Goal: Task Accomplishment & Management: Complete application form

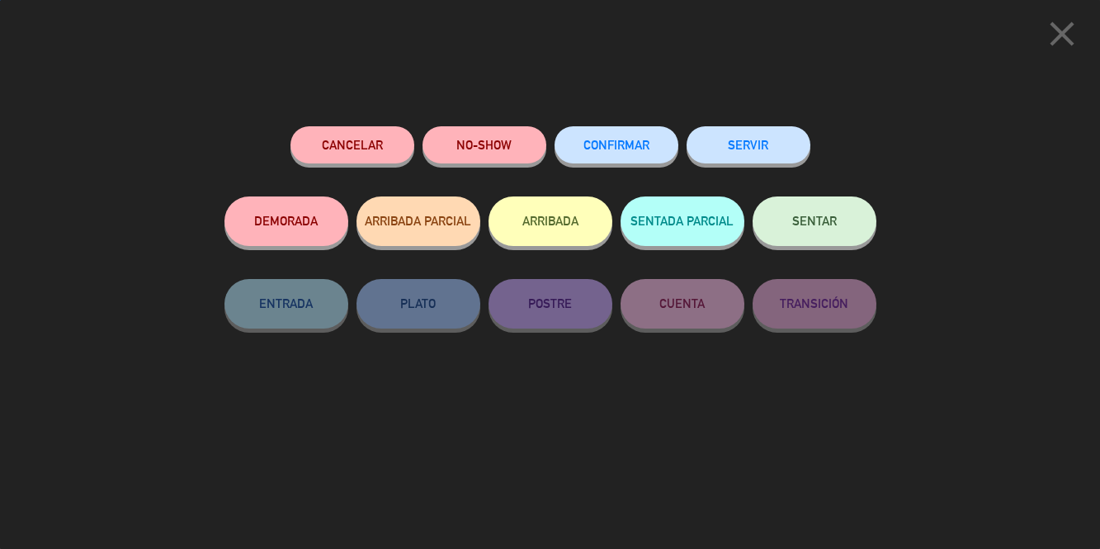
click at [837, 223] on button "SENTAR" at bounding box center [815, 221] width 124 height 50
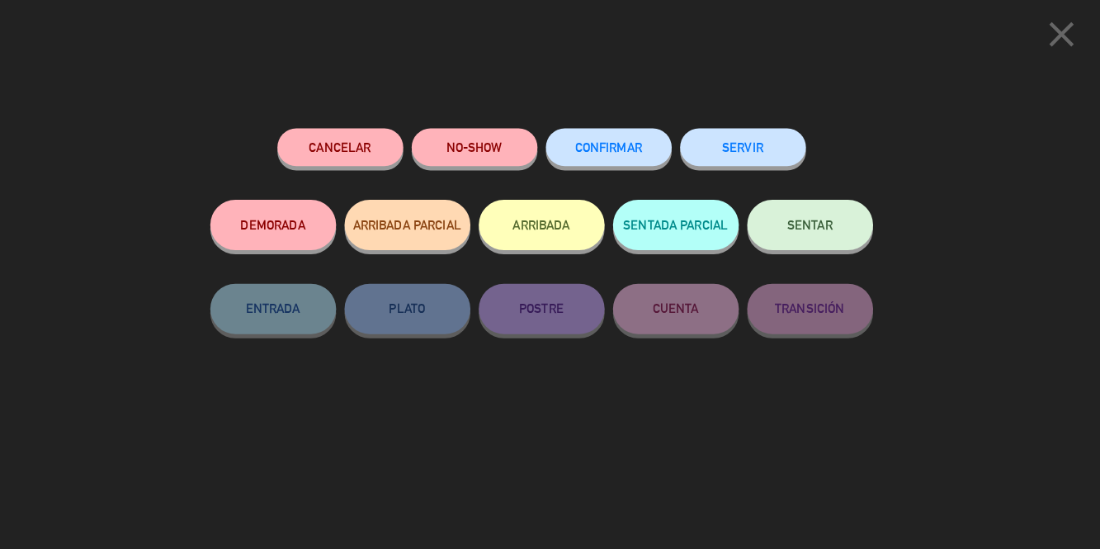
scroll to position [466, 0]
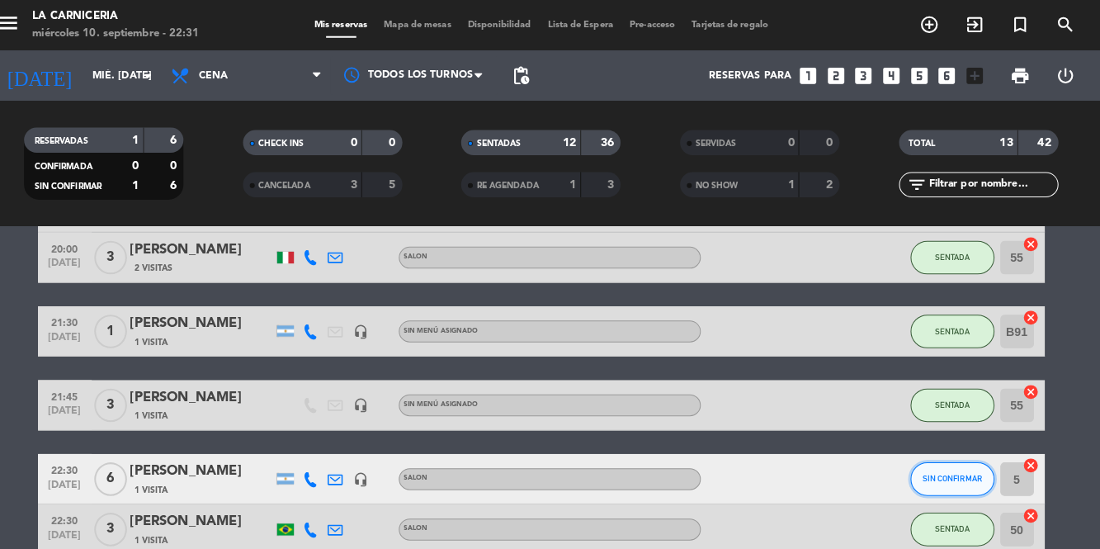
click at [957, 466] on span "SIN CONFIRMAR" at bounding box center [954, 470] width 59 height 9
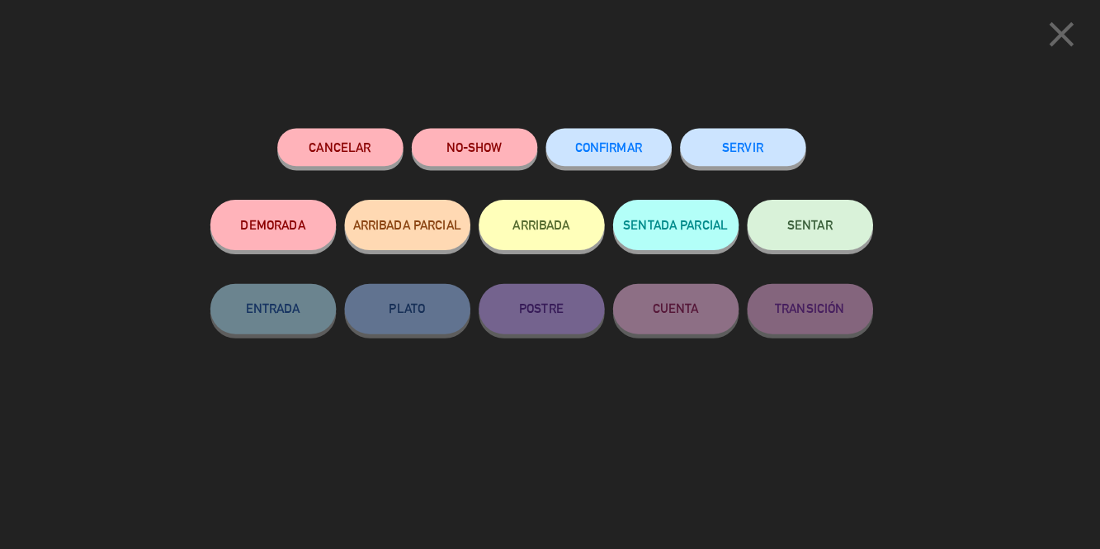
click at [815, 228] on span "SENTAR" at bounding box center [814, 221] width 45 height 14
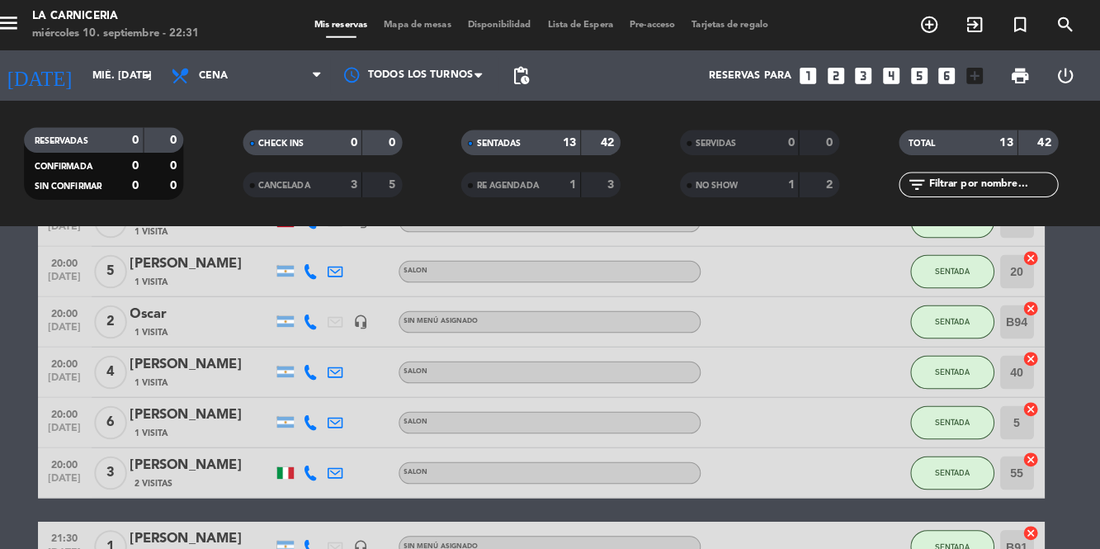
scroll to position [0, 0]
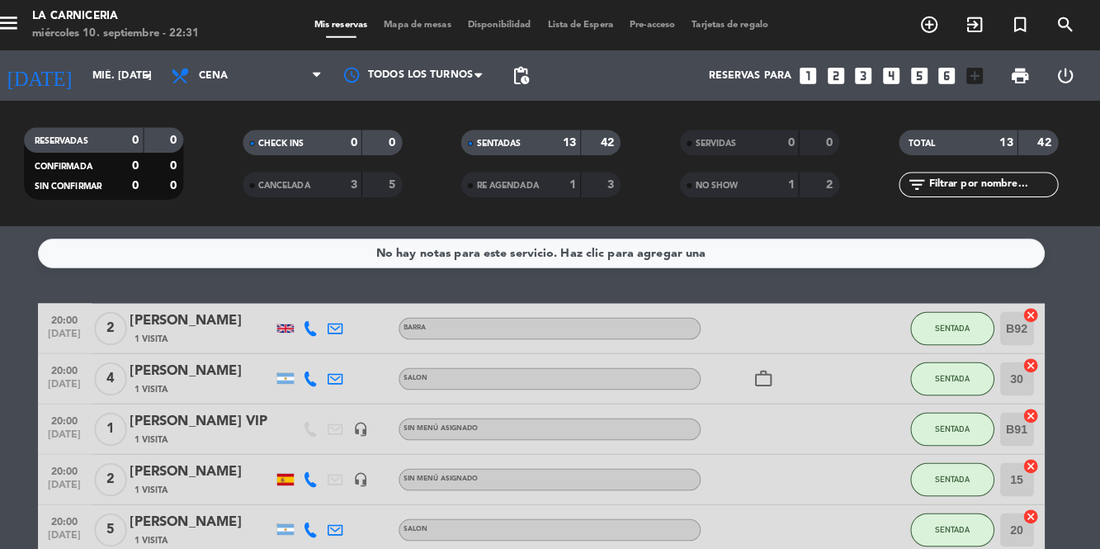
click at [833, 64] on icon "looks_two" at bounding box center [840, 74] width 21 height 21
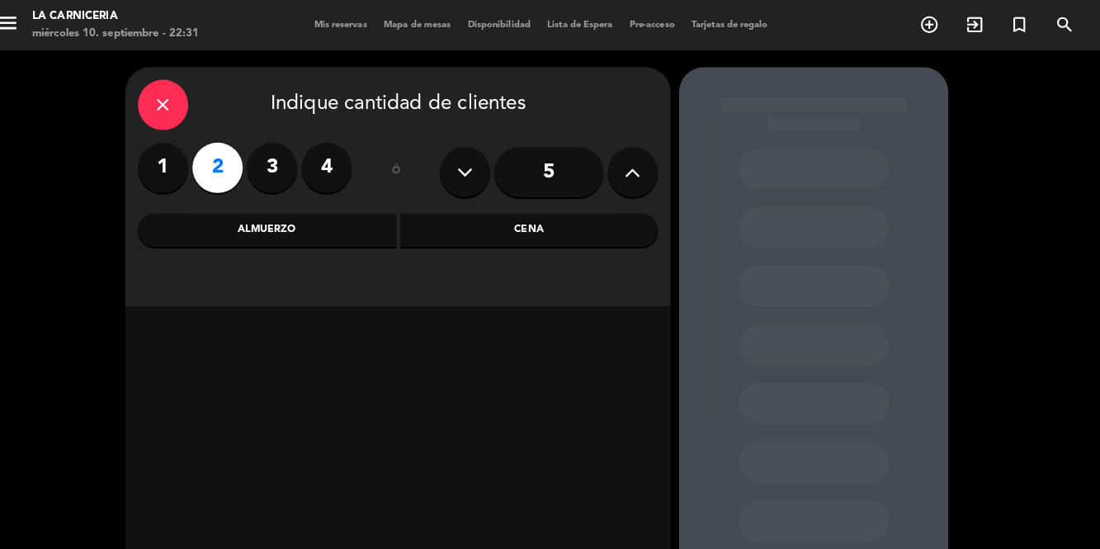
click at [522, 210] on div "Cena" at bounding box center [539, 226] width 254 height 33
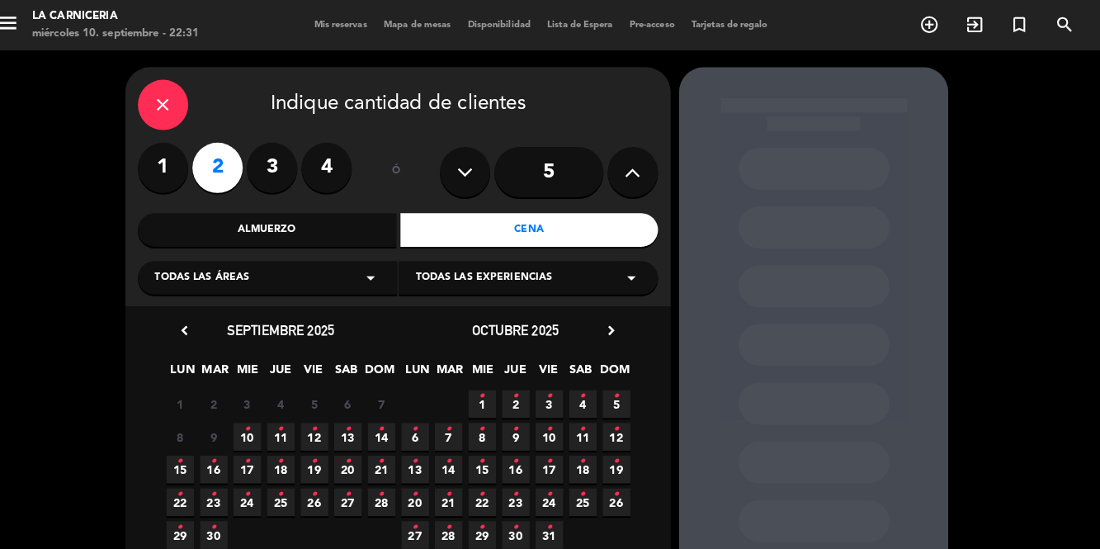
click at [263, 409] on icon "•" at bounding box center [261, 422] width 6 height 26
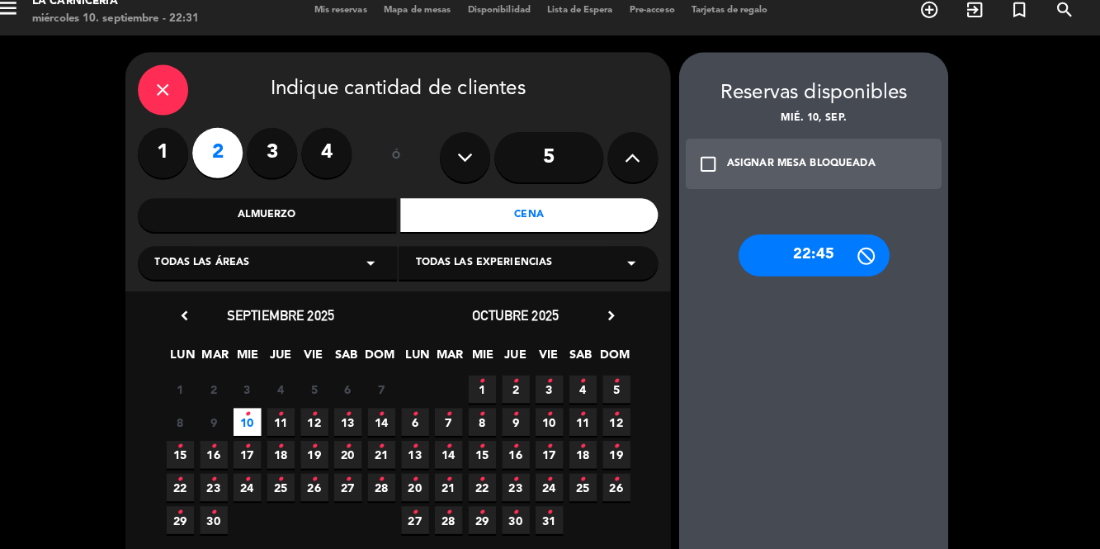
click at [849, 153] on div "ASIGNAR MESA BLOQUEADA" at bounding box center [806, 161] width 146 height 17
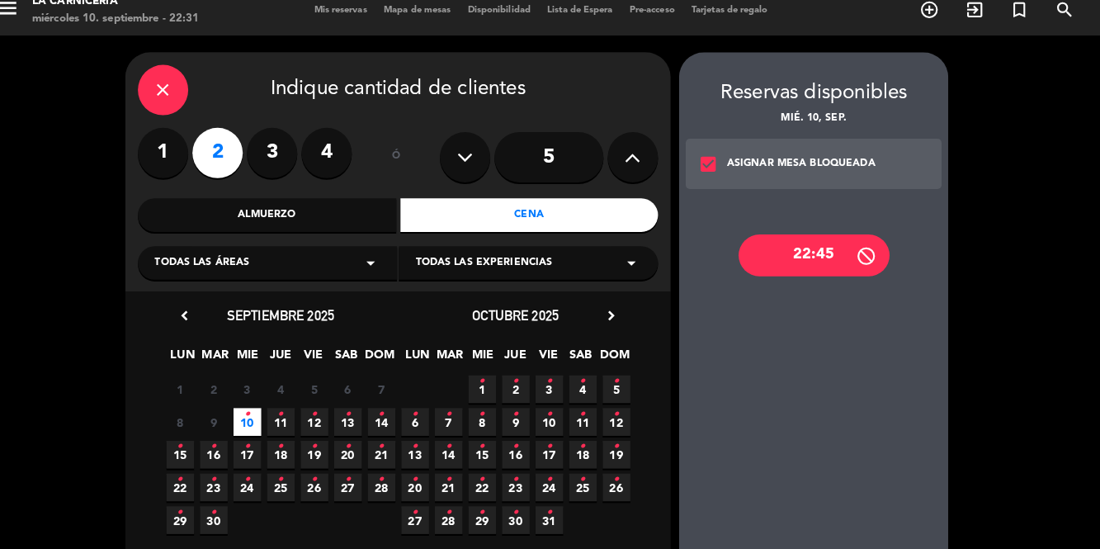
click at [835, 230] on div "22:45" at bounding box center [819, 250] width 149 height 41
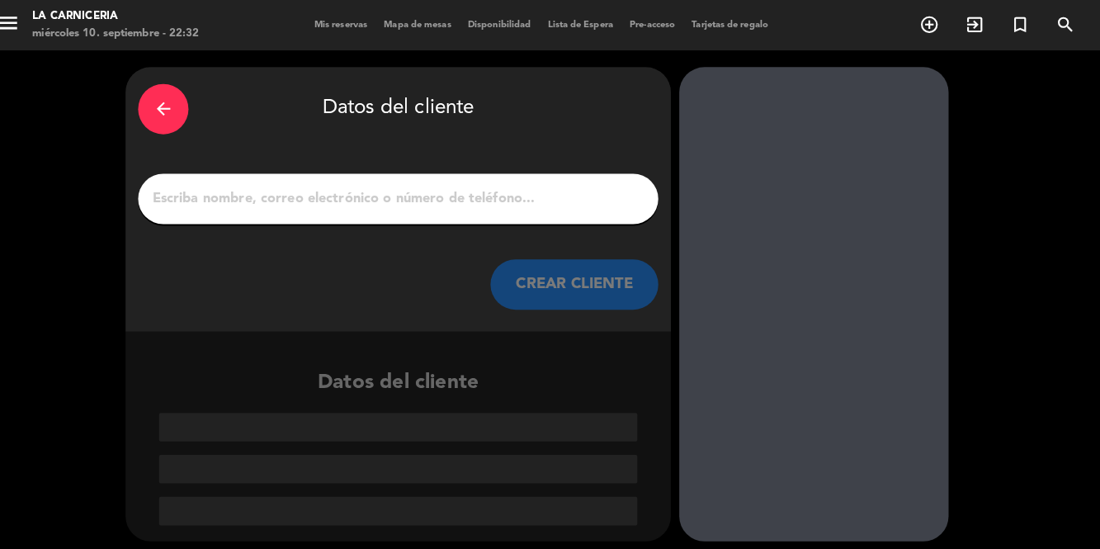
click at [510, 184] on input "1" at bounding box center [409, 195] width 487 height 23
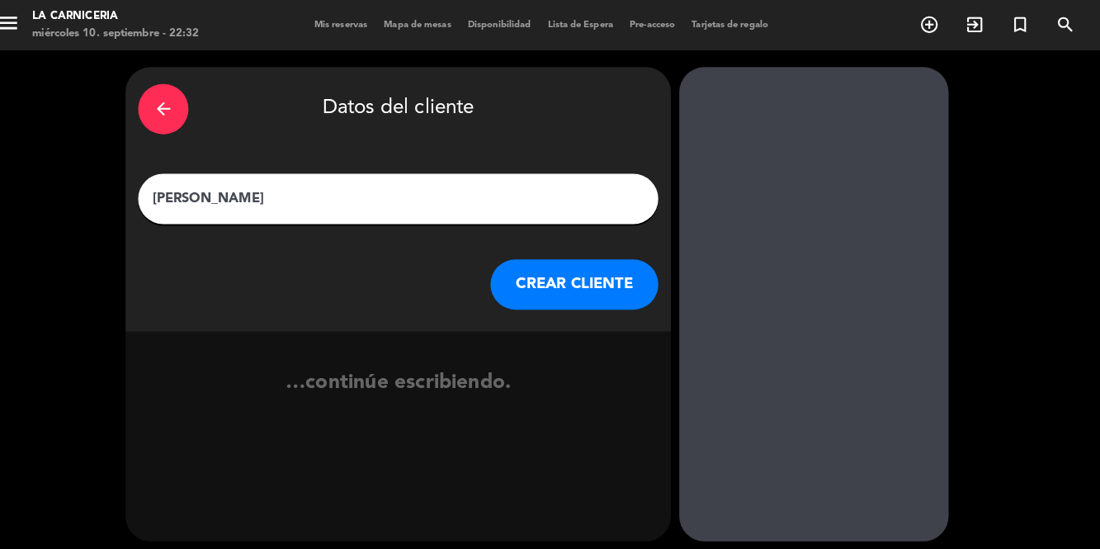
type input "[PERSON_NAME]"
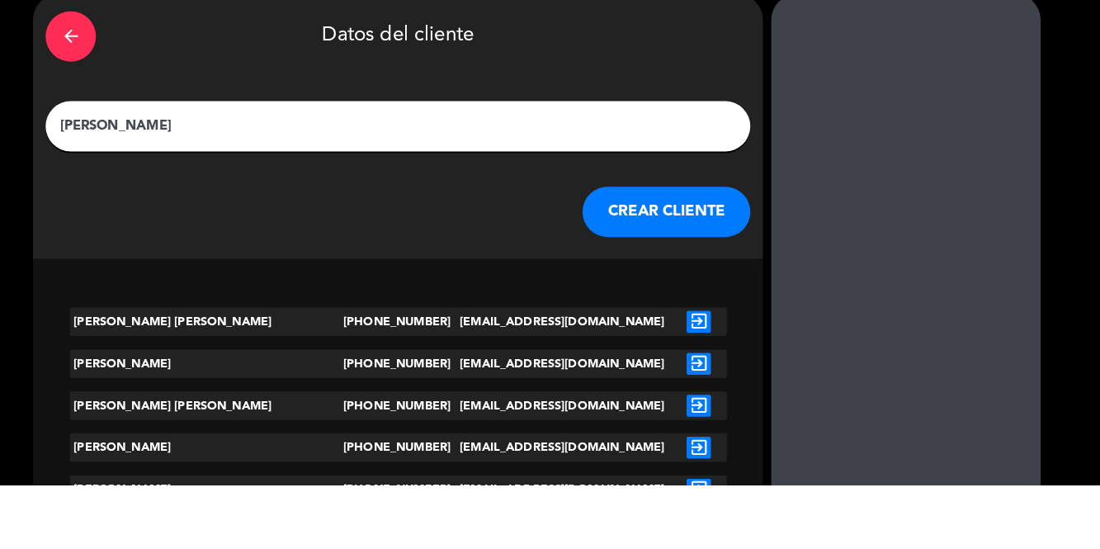
click at [591, 255] on button "CREAR CLIENTE" at bounding box center [673, 280] width 165 height 50
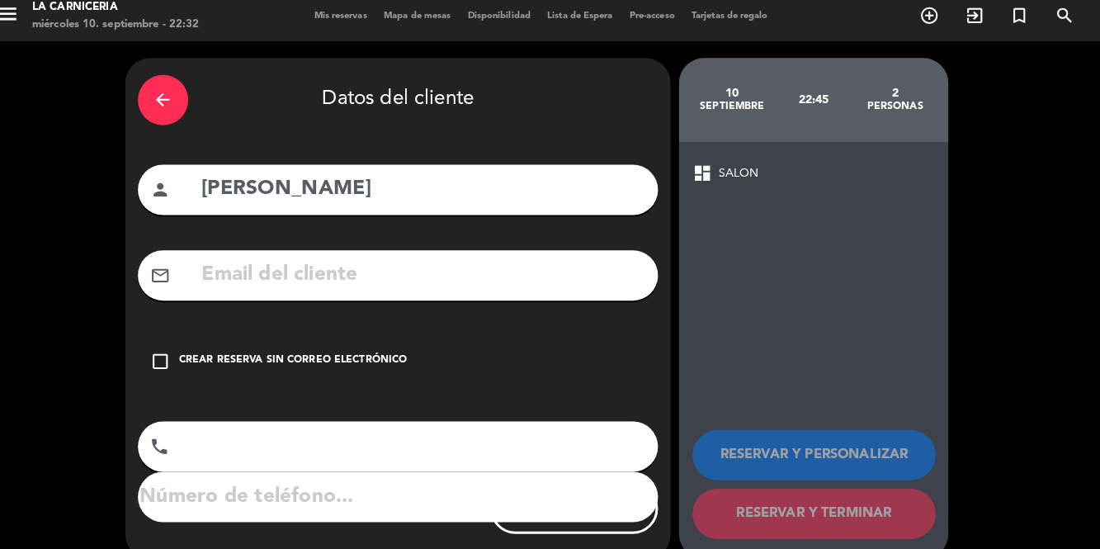
scroll to position [50, 0]
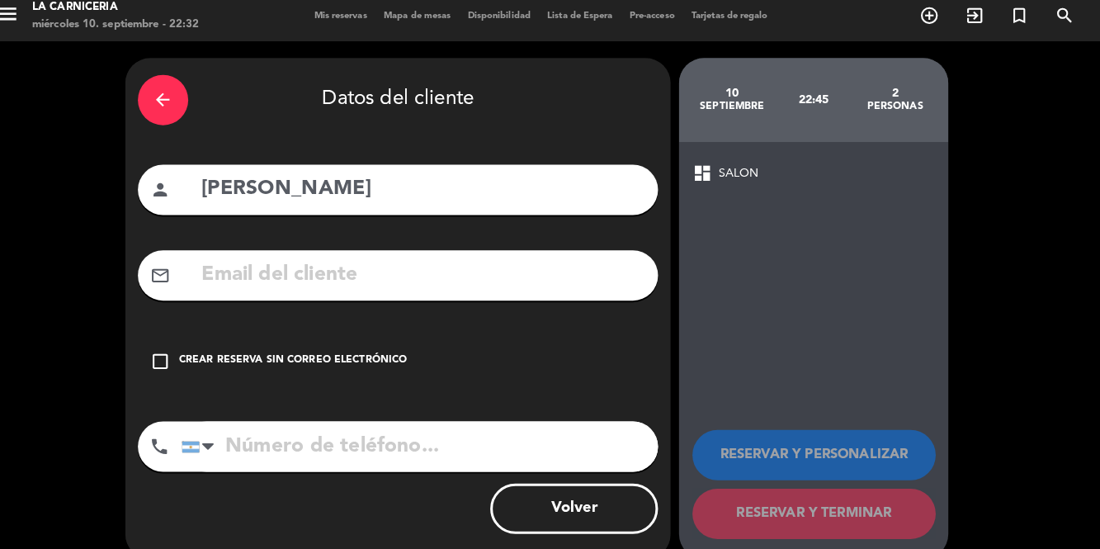
click at [312, 356] on div "Crear reserva sin correo electrónico" at bounding box center [306, 364] width 225 height 17
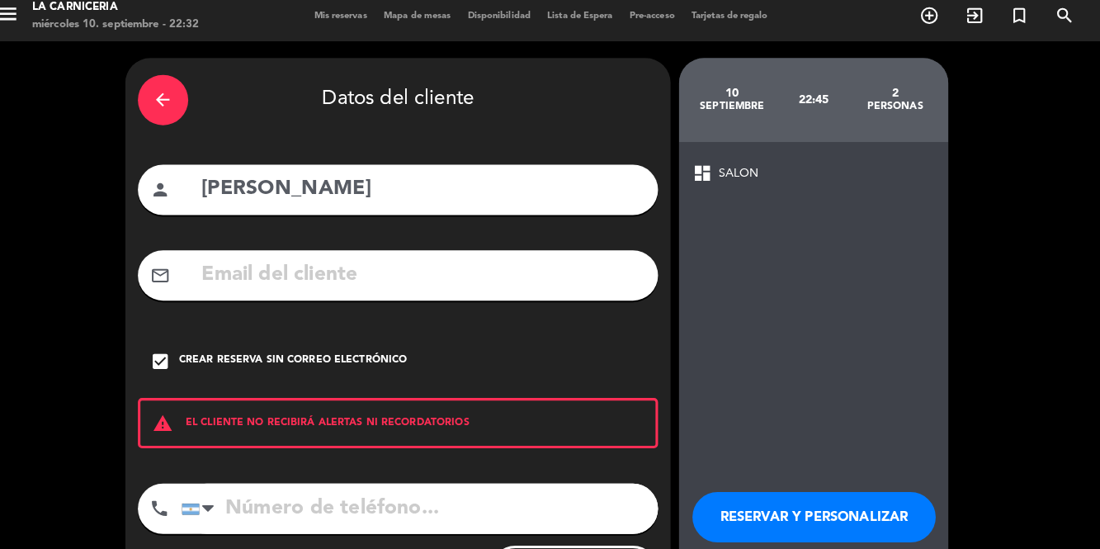
scroll to position [8, 0]
